Goal: Task Accomplishment & Management: Manage account settings

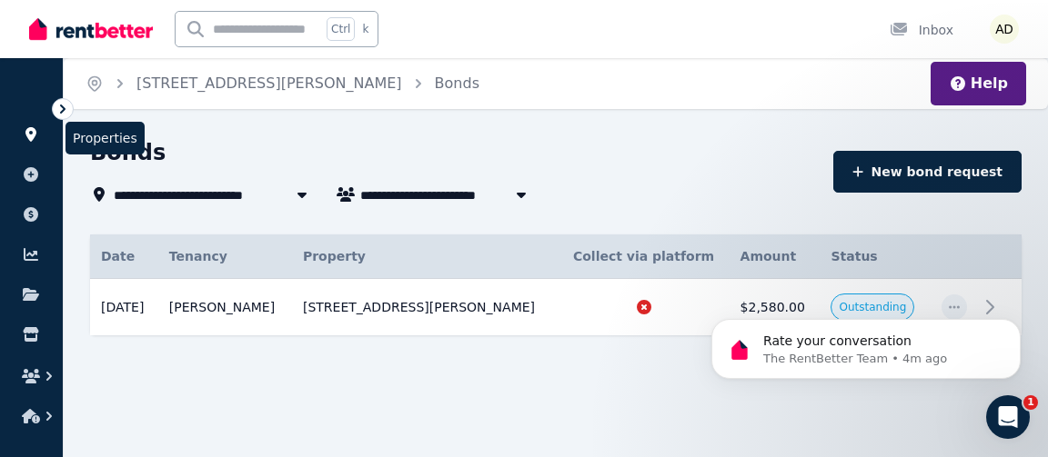
click at [28, 134] on icon at bounding box center [30, 134] width 11 height 15
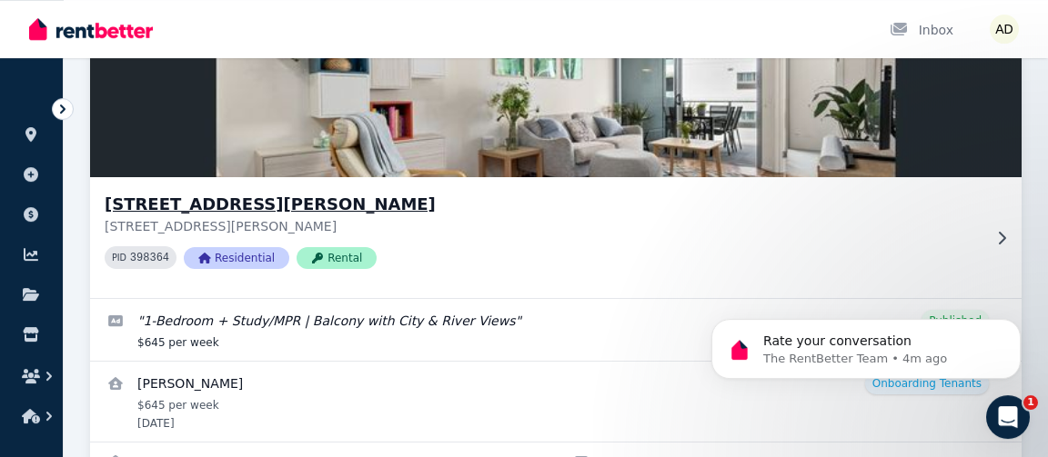
scroll to position [254, 0]
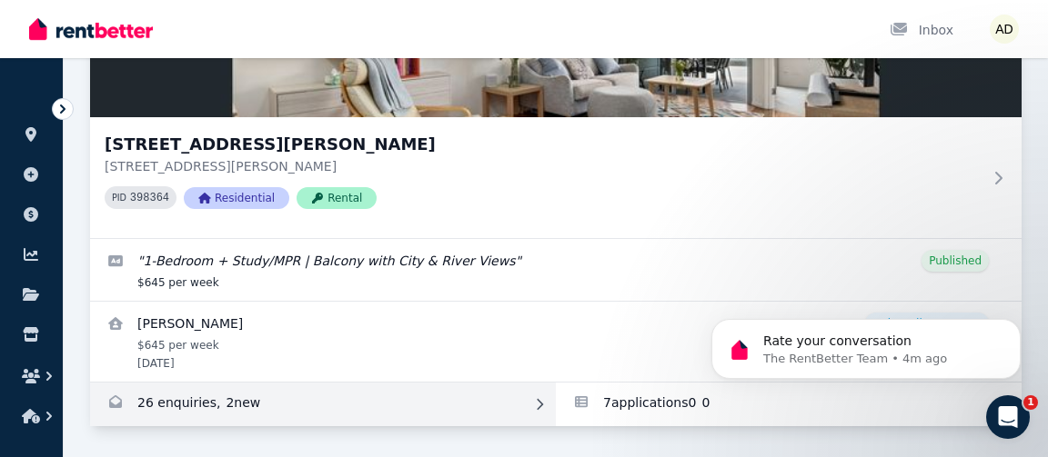
click at [184, 404] on link "Enquiries for 40904/50 Duncan St, West End" at bounding box center [323, 405] width 466 height 44
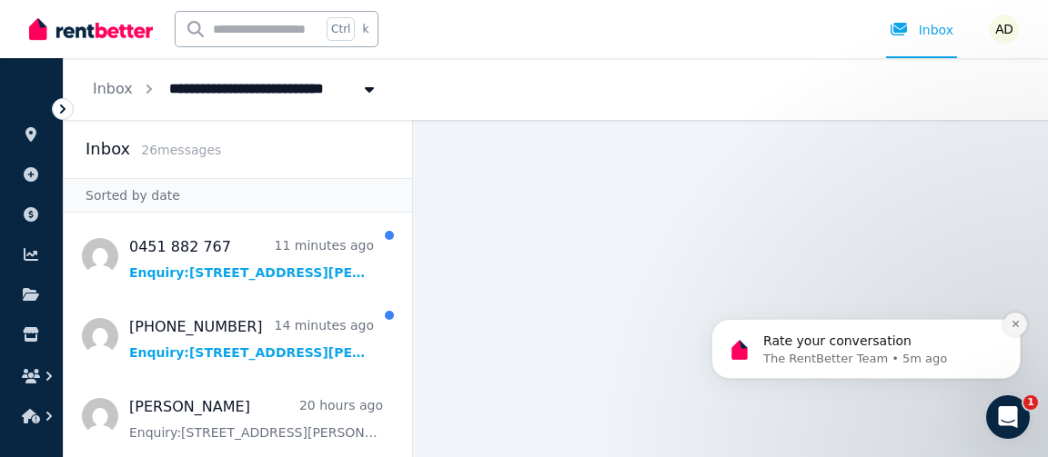
click at [1017, 321] on icon "Dismiss notification" at bounding box center [1015, 324] width 10 height 10
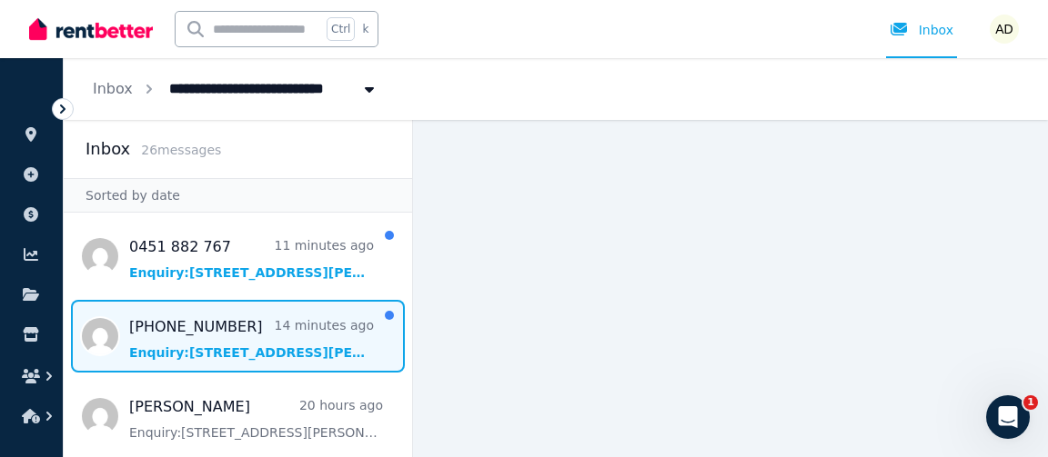
click at [217, 347] on span "Message list" at bounding box center [238, 336] width 348 height 73
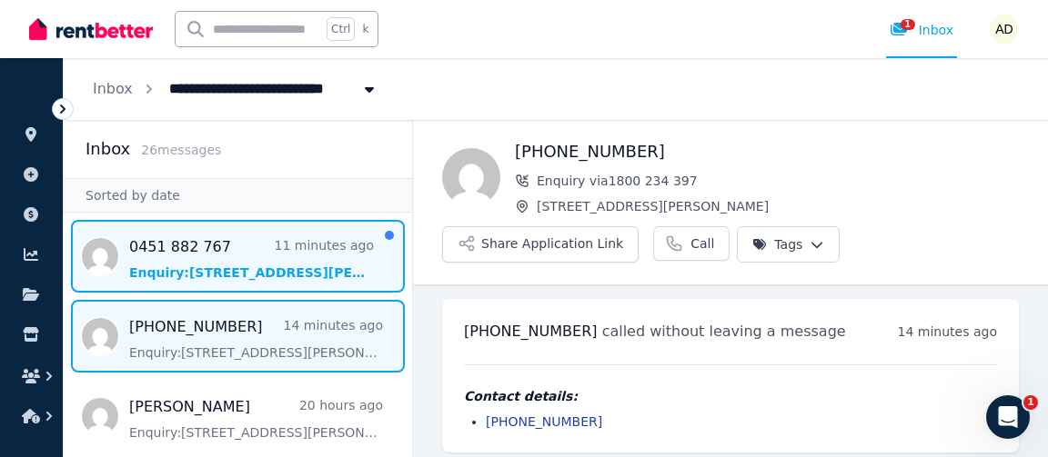
click at [226, 273] on span "Message list" at bounding box center [238, 256] width 348 height 73
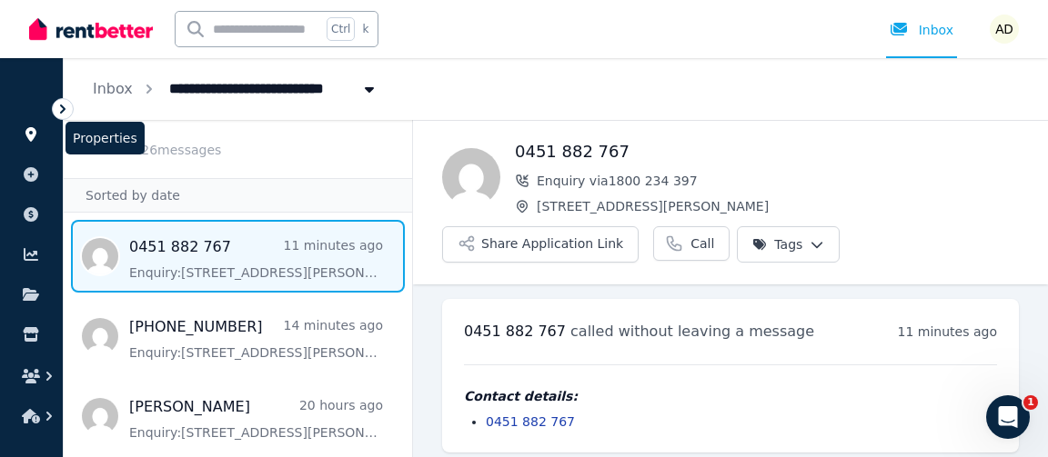
click at [34, 137] on icon at bounding box center [30, 134] width 11 height 15
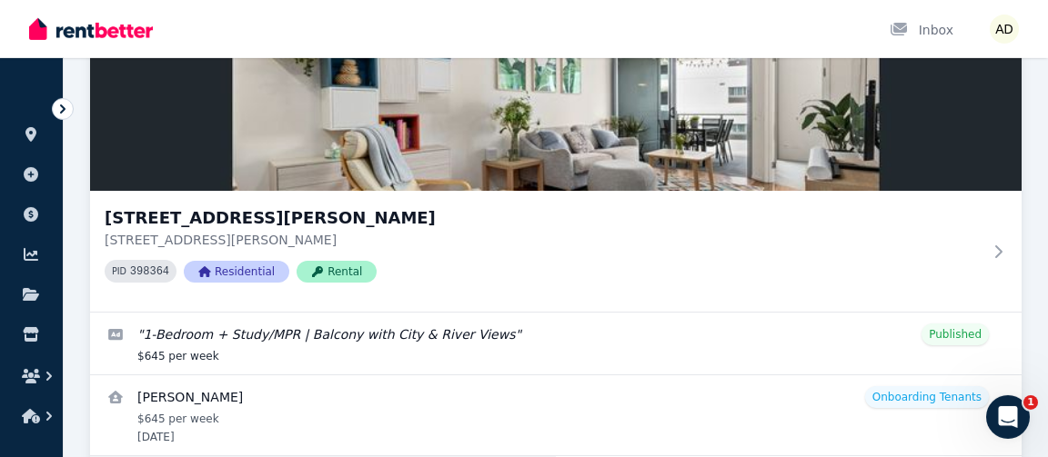
scroll to position [254, 0]
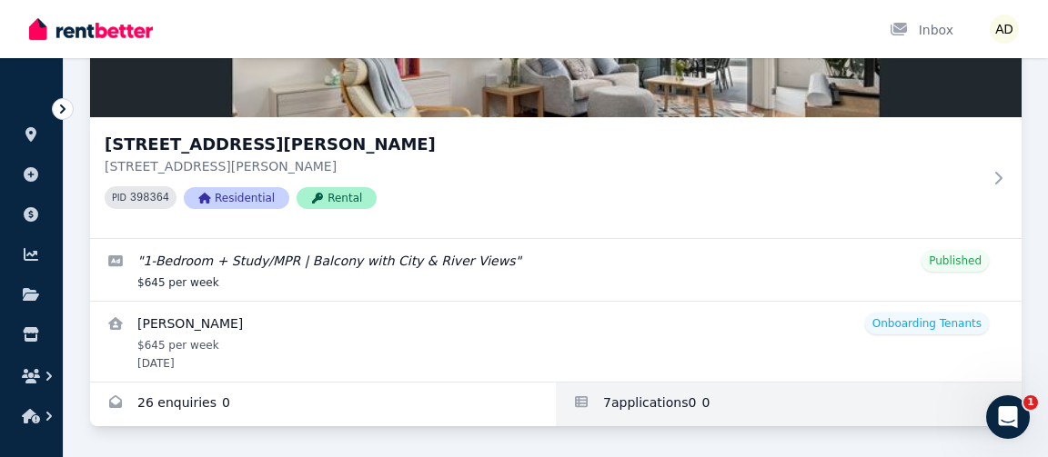
click at [637, 407] on link "Applications for 40904/50 Duncan St, West End" at bounding box center [789, 405] width 466 height 44
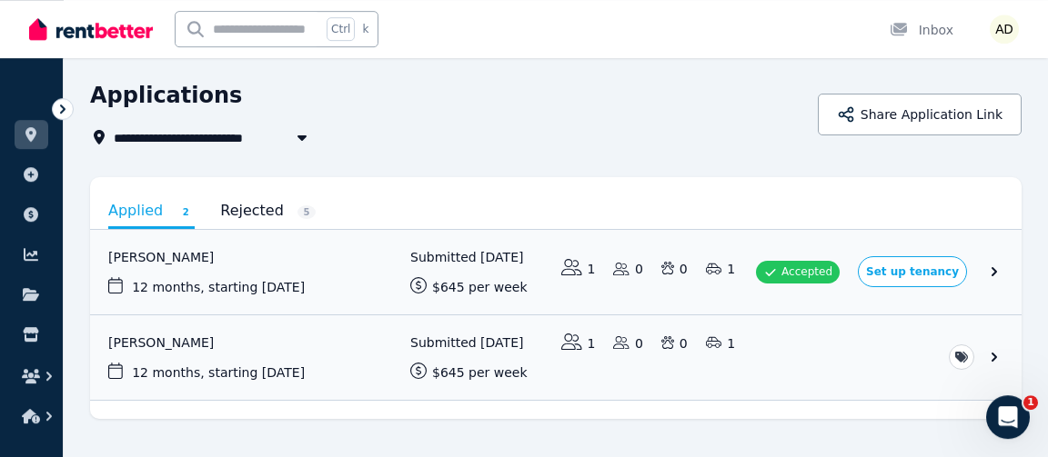
scroll to position [92, 0]
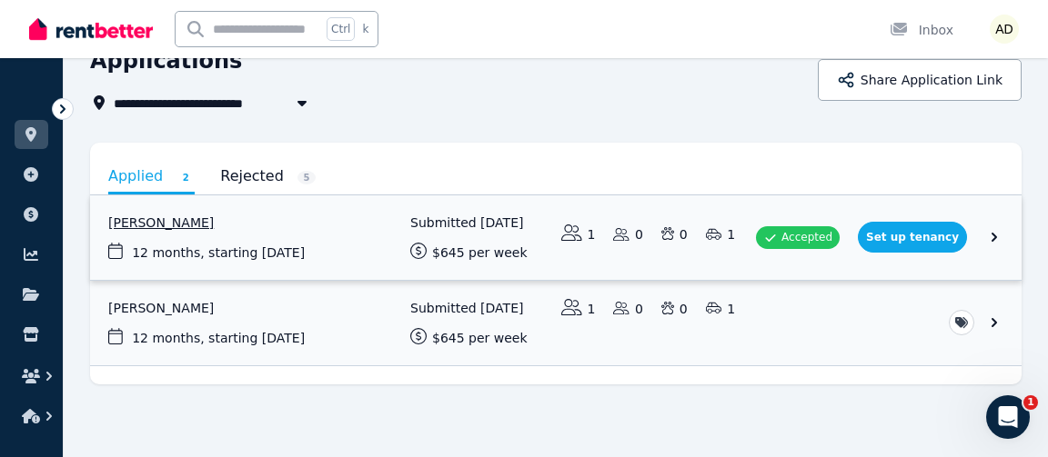
click at [942, 238] on link "View application: Ben Oliver" at bounding box center [555, 238] width 931 height 85
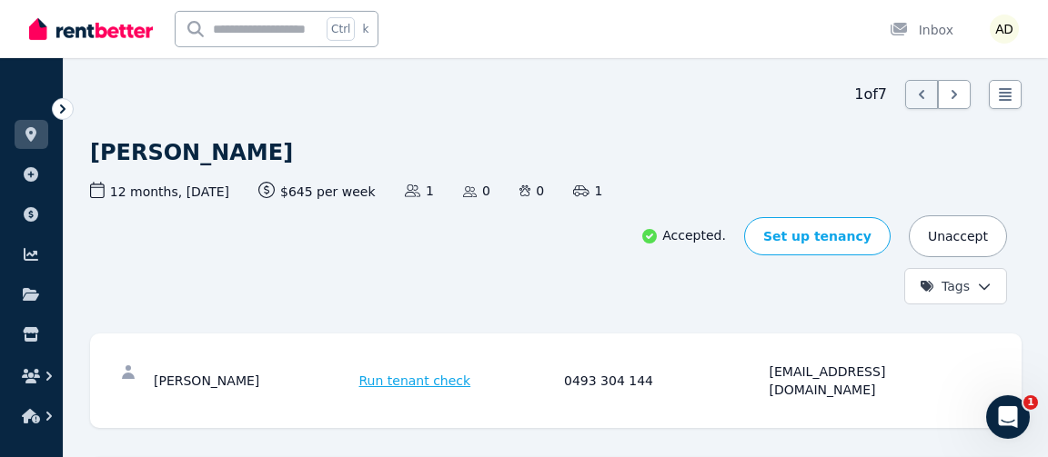
scroll to position [98, 0]
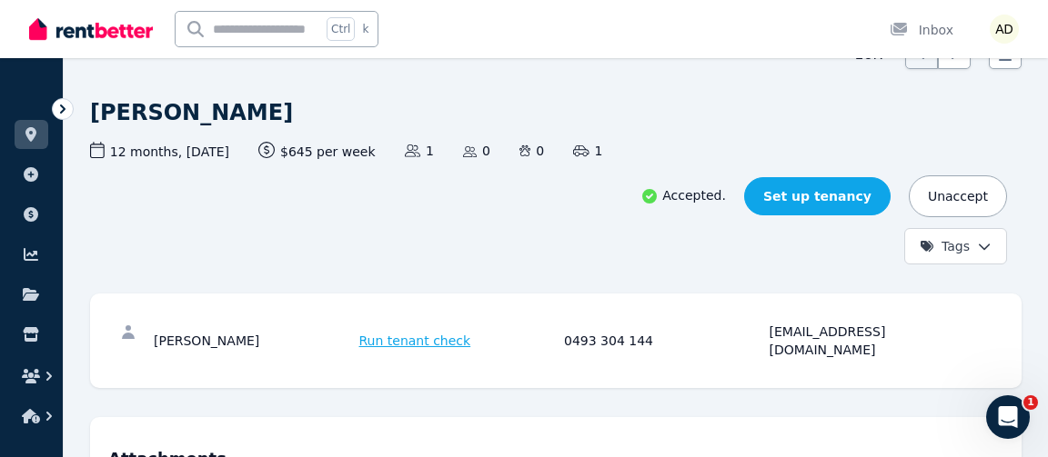
click at [838, 198] on link "Set up tenancy" at bounding box center [817, 196] width 146 height 38
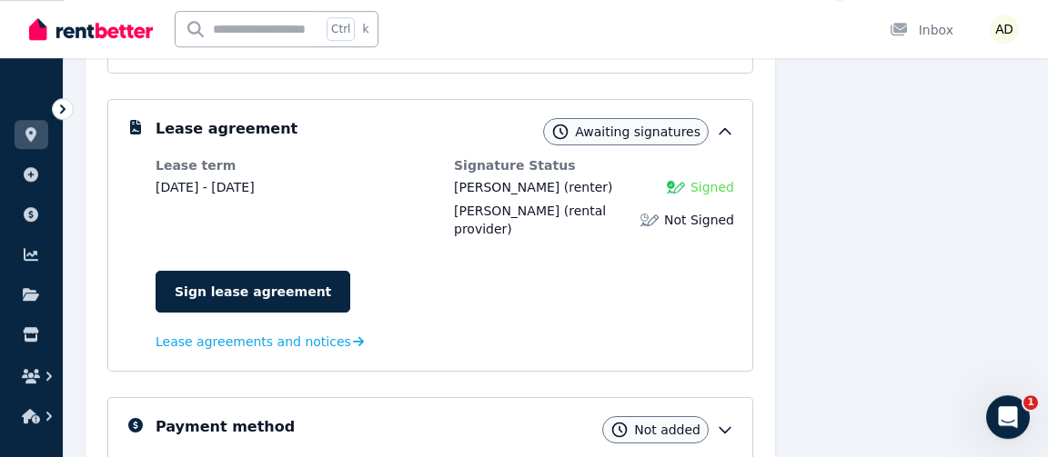
scroll to position [295, 0]
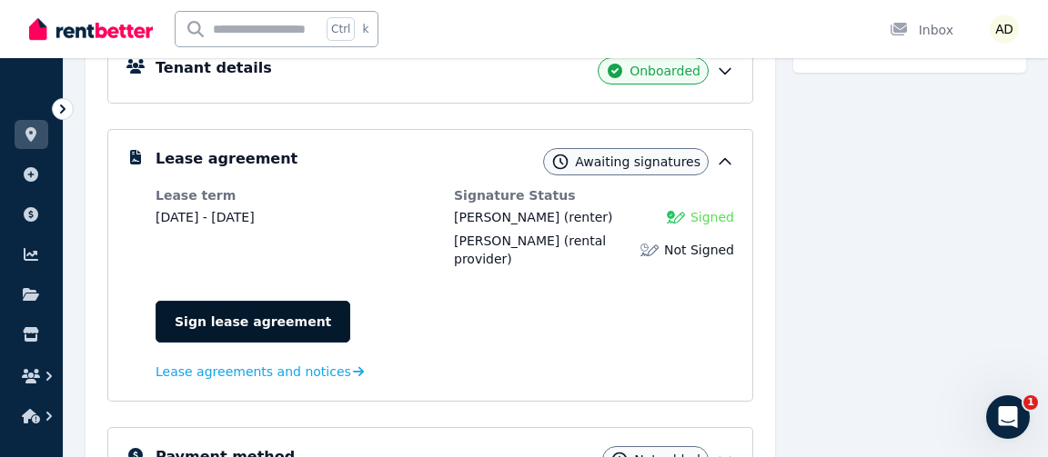
click at [241, 305] on link "Sign lease agreement" at bounding box center [252, 322] width 195 height 42
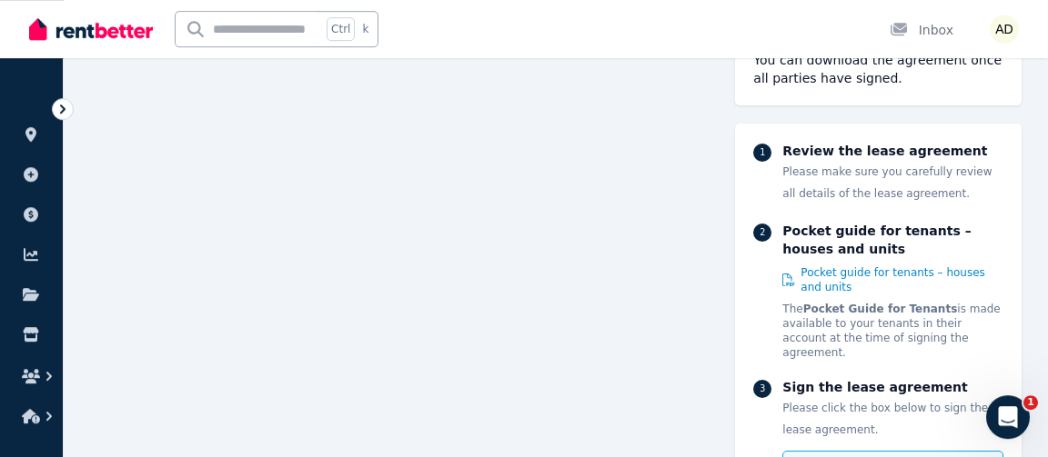
scroll to position [982, 0]
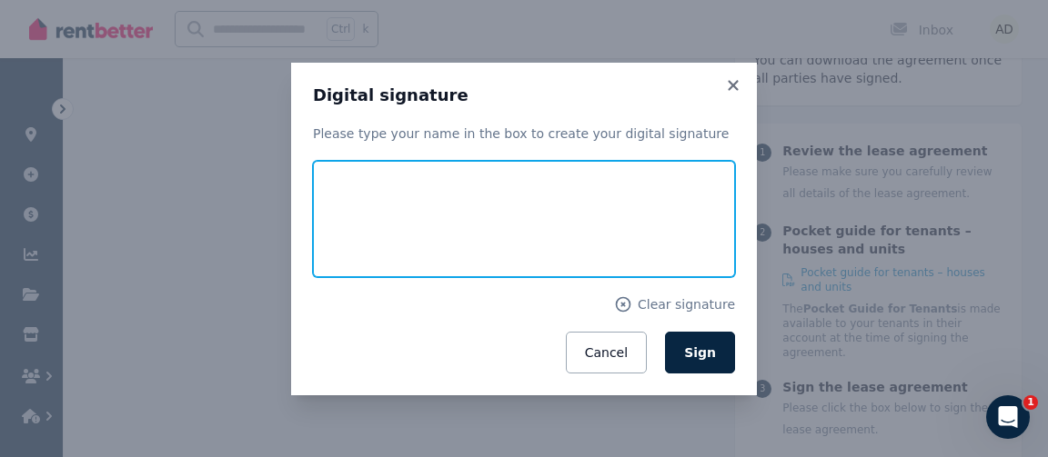
click at [433, 239] on input "text" at bounding box center [524, 219] width 422 height 116
type input "******"
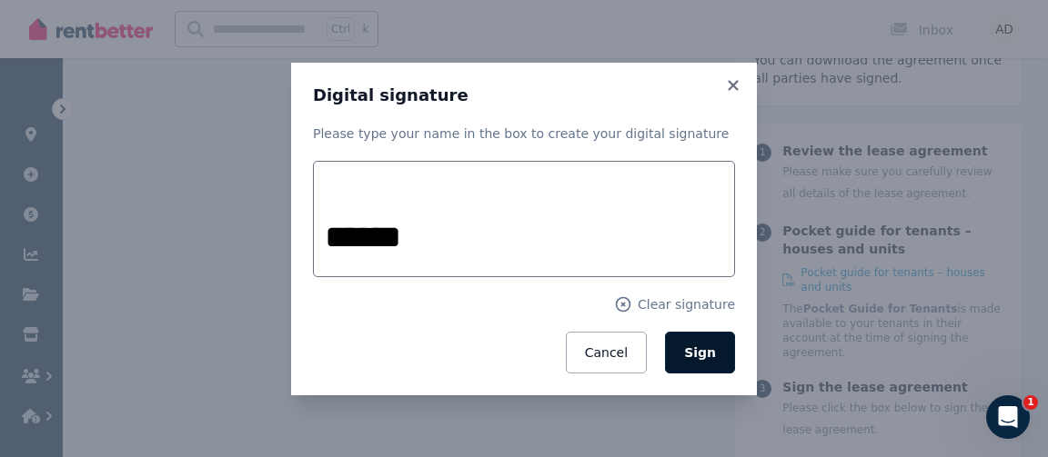
click at [688, 359] on button "Sign" at bounding box center [700, 353] width 70 height 42
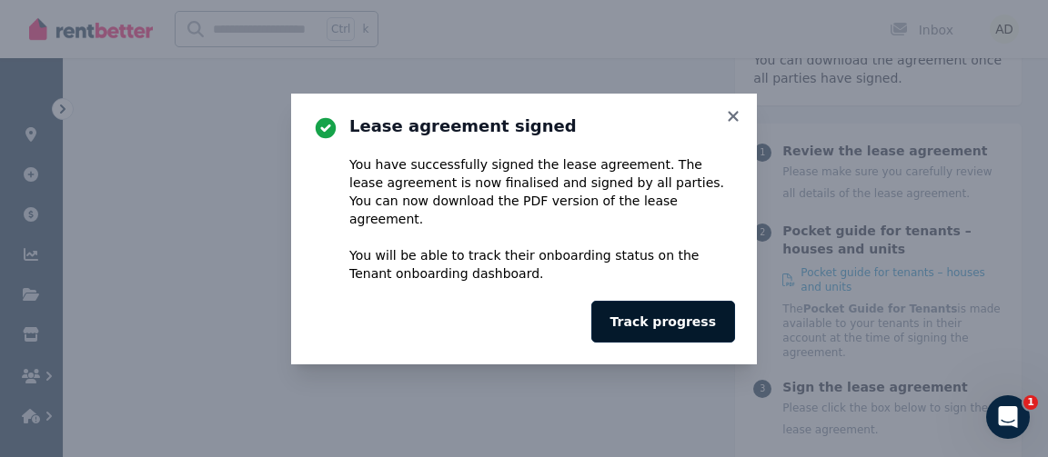
click at [687, 320] on button "Track progress" at bounding box center [663, 322] width 144 height 42
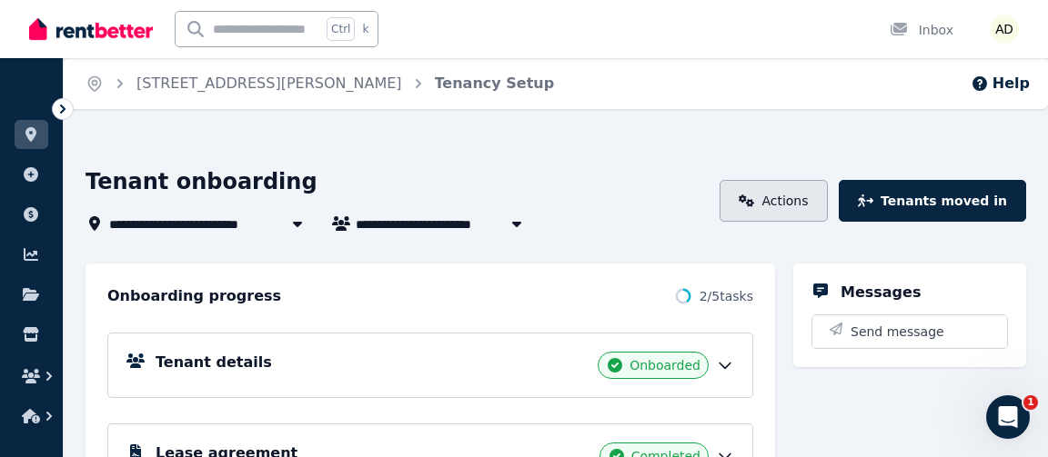
click at [809, 206] on link "Actions" at bounding box center [773, 201] width 108 height 42
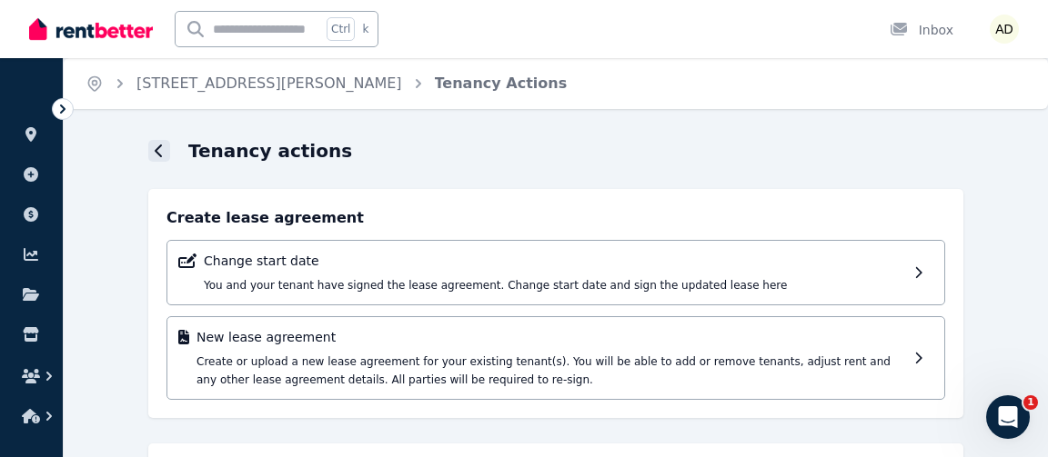
click at [167, 148] on div at bounding box center [159, 151] width 22 height 22
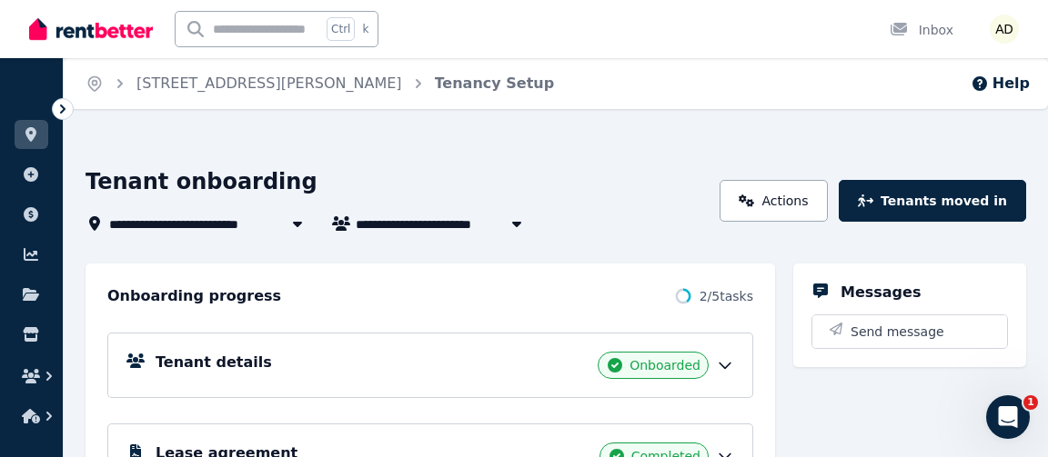
click at [249, 220] on span "[STREET_ADDRESS][PERSON_NAME]" at bounding box center [241, 224] width 265 height 22
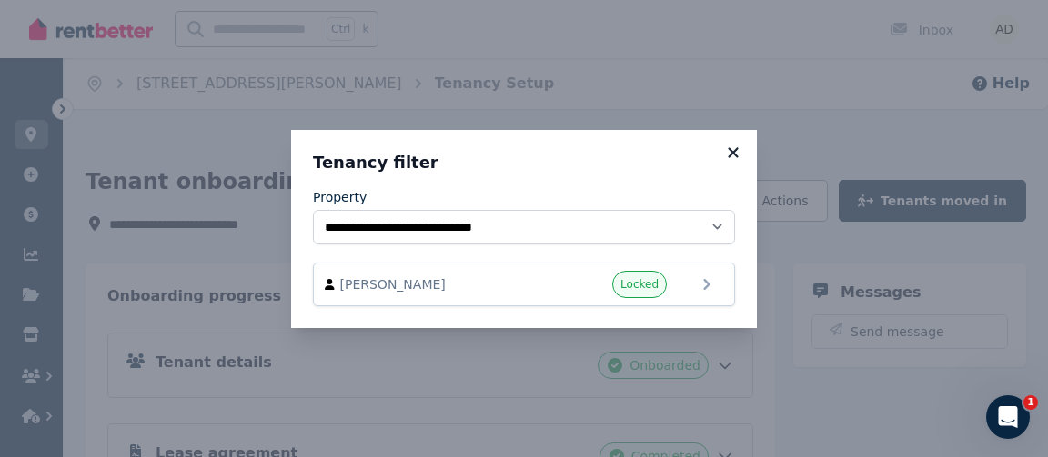
click at [735, 156] on icon at bounding box center [733, 153] width 18 height 16
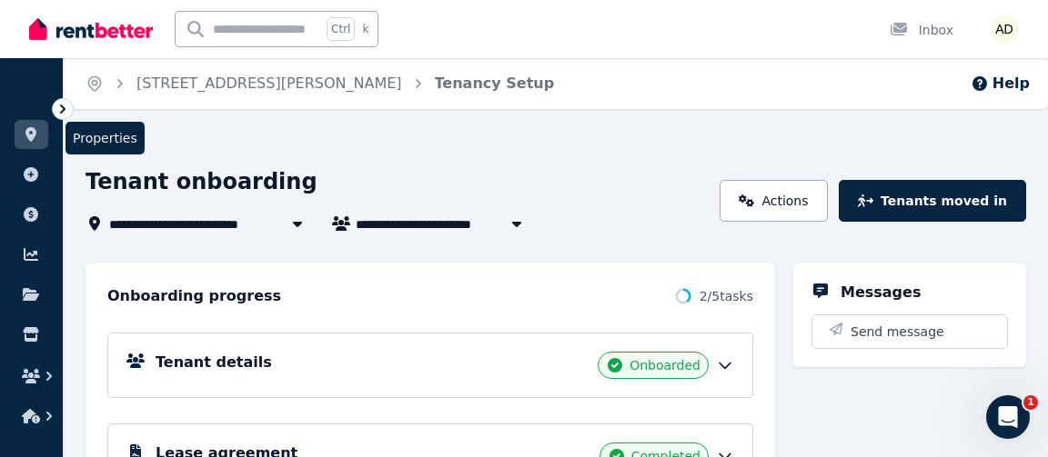
click at [35, 133] on icon at bounding box center [30, 134] width 11 height 15
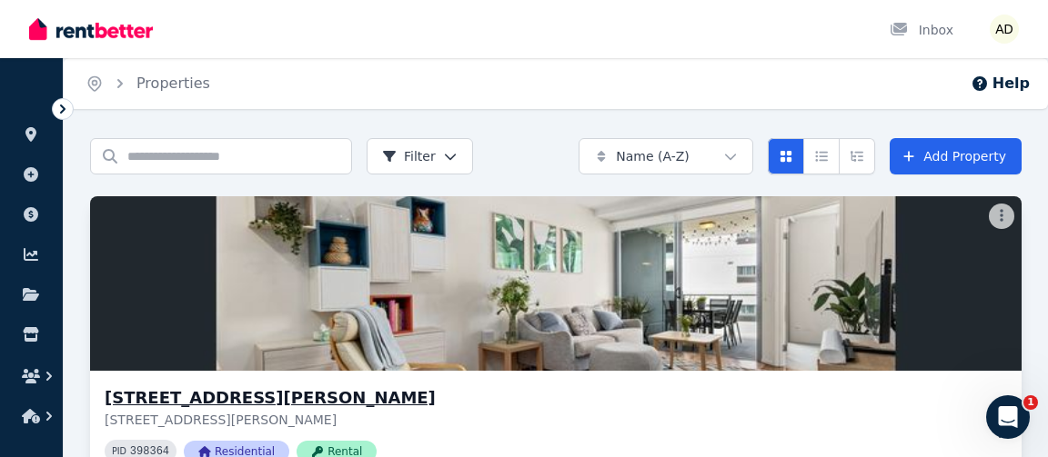
scroll to position [254, 0]
